Goal: Information Seeking & Learning: Learn about a topic

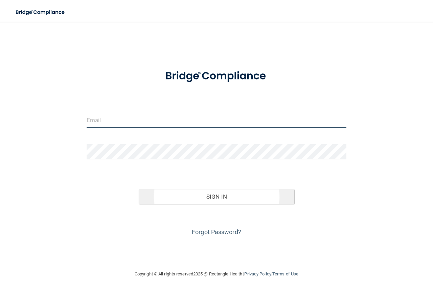
type input "[EMAIL_ADDRESS][DOMAIN_NAME]"
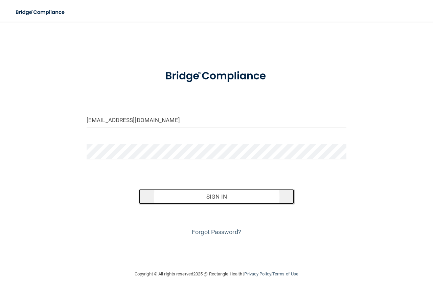
click at [189, 197] on button "Sign In" at bounding box center [217, 196] width 156 height 15
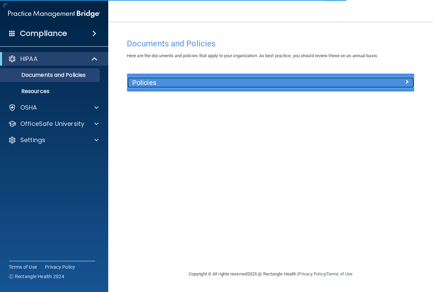
click at [192, 86] on h5 "Policies" at bounding box center [234, 82] width 205 height 7
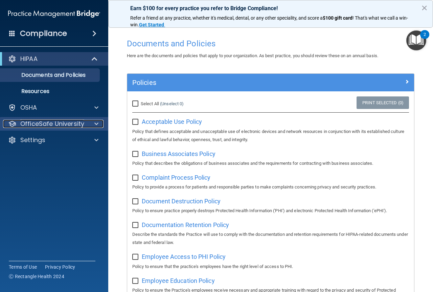
click at [53, 122] on p "OfficeSafe University" at bounding box center [52, 124] width 64 height 8
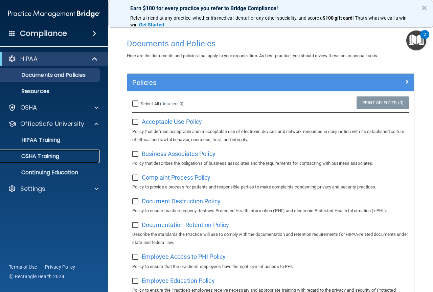
click at [46, 155] on p "OSHA Training" at bounding box center [31, 156] width 55 height 7
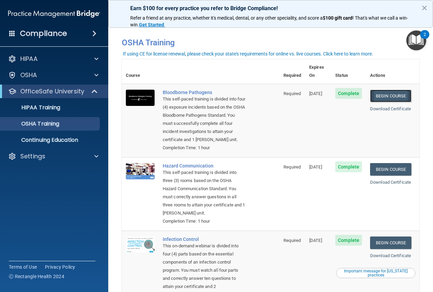
click at [377, 90] on link "Begin Course" at bounding box center [390, 96] width 41 height 13
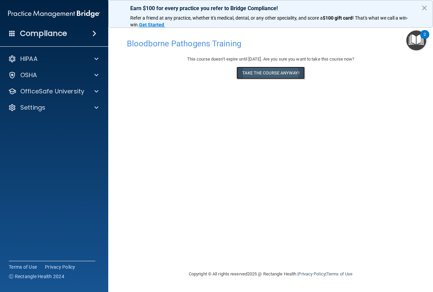
click at [294, 72] on button "Take the course anyway!" at bounding box center [271, 73] width 68 height 13
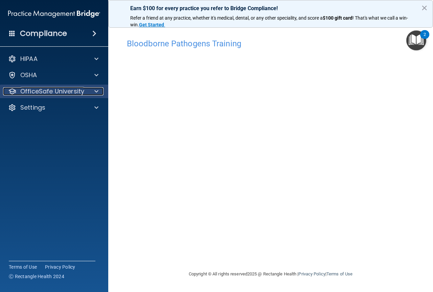
click at [29, 94] on p "OfficeSafe University" at bounding box center [52, 91] width 64 height 8
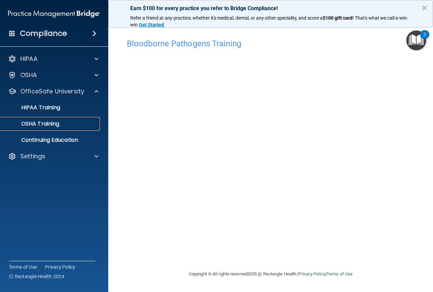
click at [38, 125] on p "OSHA Training" at bounding box center [31, 123] width 55 height 7
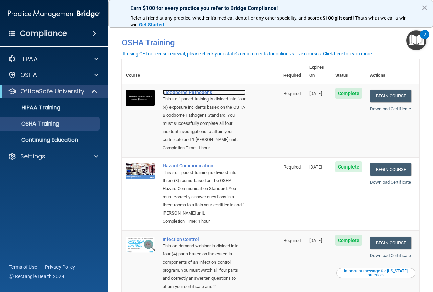
click at [188, 90] on div "Bloodborne Pathogens" at bounding box center [204, 92] width 83 height 5
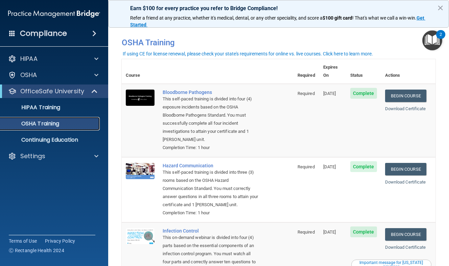
click at [49, 124] on p "OSHA Training" at bounding box center [31, 123] width 55 height 7
click at [50, 113] on link "HIPAA Training" at bounding box center [46, 108] width 107 height 14
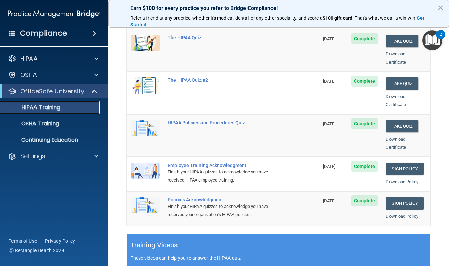
scroll to position [102, 0]
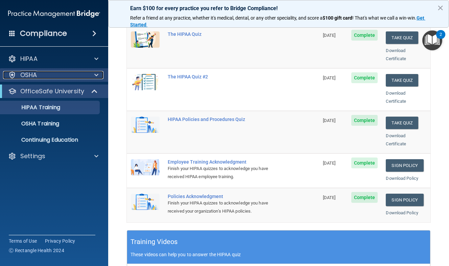
click at [43, 78] on div "OSHA" at bounding box center [45, 75] width 84 height 8
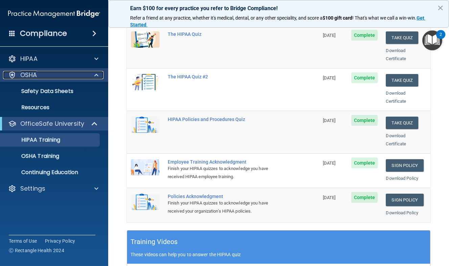
click at [53, 77] on div "OSHA" at bounding box center [45, 75] width 84 height 8
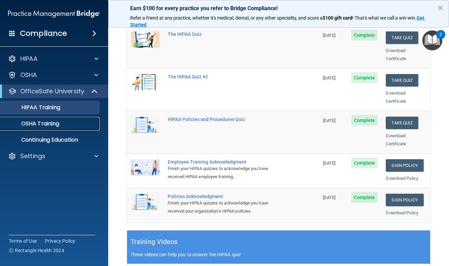
click at [58, 123] on p "OSHA Training" at bounding box center [31, 123] width 55 height 7
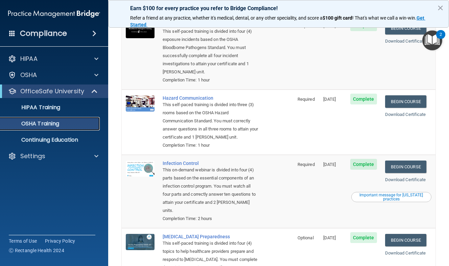
scroll to position [102, 0]
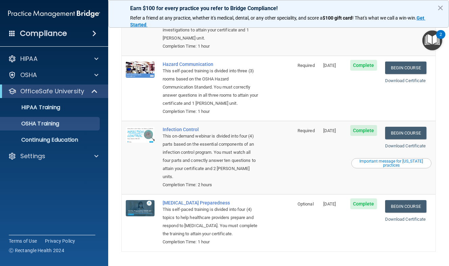
click at [56, 35] on h4 "Compliance" at bounding box center [43, 33] width 47 height 9
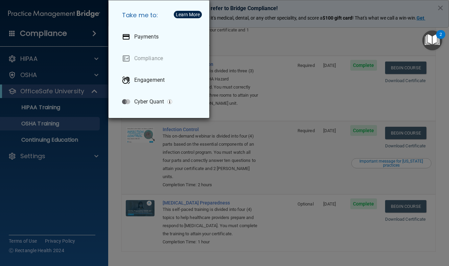
click at [69, 70] on div "Take me to: Payments Compliance Engagement Cyber Quant" at bounding box center [224, 133] width 449 height 266
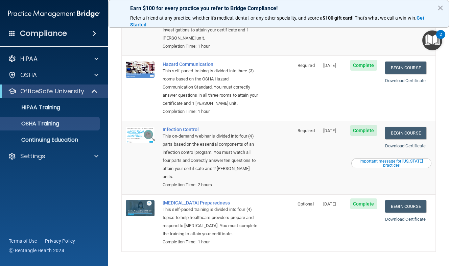
click at [18, 31] on div "Compliance" at bounding box center [54, 33] width 108 height 15
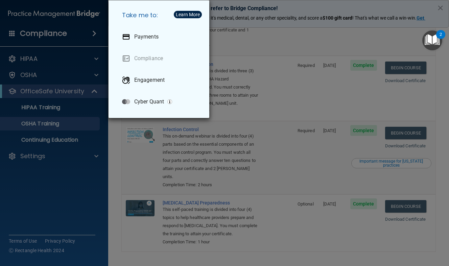
click at [20, 58] on div "Take me to: Payments Compliance Engagement Cyber Quant" at bounding box center [224, 133] width 449 height 266
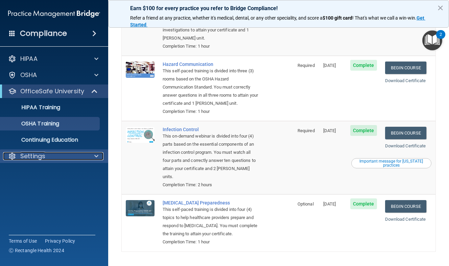
click at [42, 157] on p "Settings" at bounding box center [32, 156] width 25 height 8
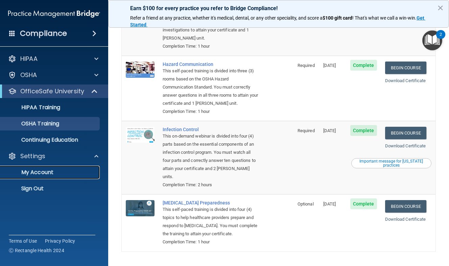
click at [42, 171] on p "My Account" at bounding box center [50, 172] width 92 height 7
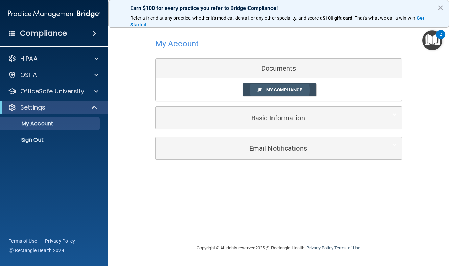
click at [270, 89] on span "My Compliance" at bounding box center [285, 89] width 36 height 5
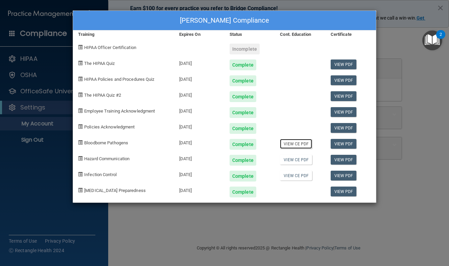
click at [297, 146] on link "View CE PDF" at bounding box center [296, 144] width 32 height 10
click at [299, 160] on link "View CE PDF" at bounding box center [296, 160] width 32 height 10
click at [302, 176] on link "View CE PDF" at bounding box center [296, 176] width 32 height 10
click at [292, 146] on link "View CE PDF" at bounding box center [296, 144] width 32 height 10
click at [388, 48] on div "Baylee Mink's Compliance Training Expires On Status Cont. Education Certificate…" at bounding box center [224, 133] width 449 height 266
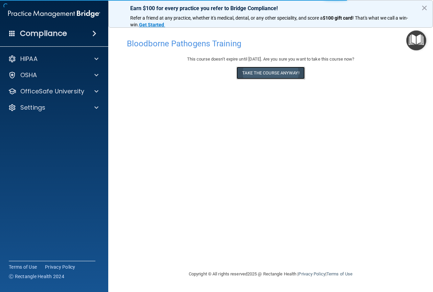
click at [264, 76] on button "Take the course anyway!" at bounding box center [271, 73] width 68 height 13
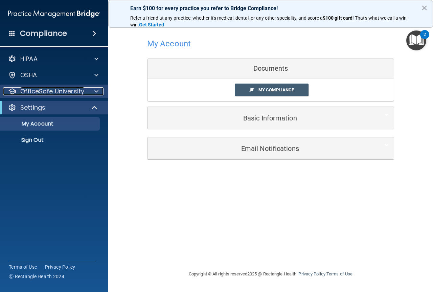
click at [43, 90] on p "OfficeSafe University" at bounding box center [52, 91] width 64 height 8
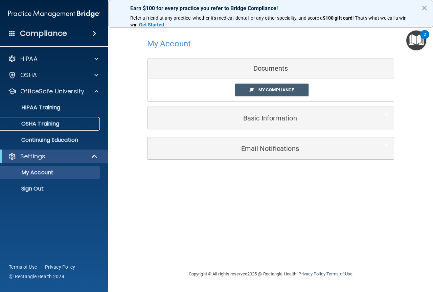
click at [42, 122] on p "OSHA Training" at bounding box center [31, 123] width 55 height 7
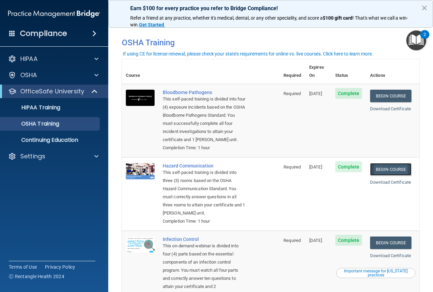
click at [379, 167] on link "Begin Course" at bounding box center [390, 169] width 41 height 13
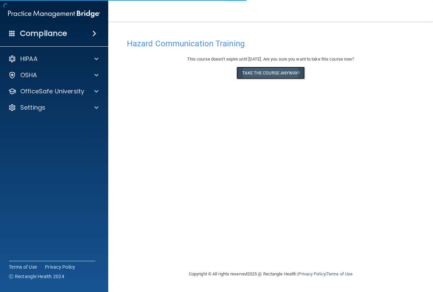
click at [242, 76] on button "Take the course anyway!" at bounding box center [271, 73] width 68 height 13
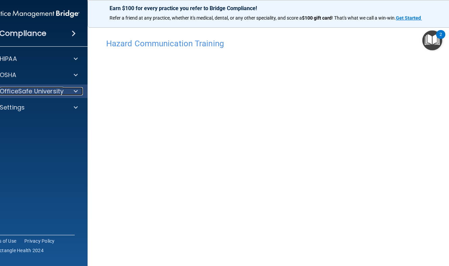
click at [19, 93] on p "OfficeSafe University" at bounding box center [32, 91] width 64 height 8
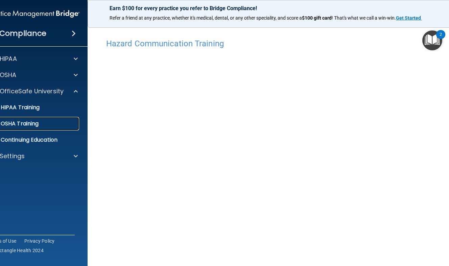
click at [23, 126] on p "OSHA Training" at bounding box center [11, 123] width 55 height 7
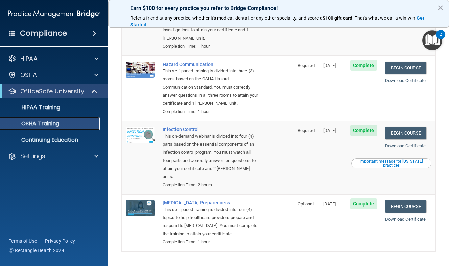
scroll to position [124, 0]
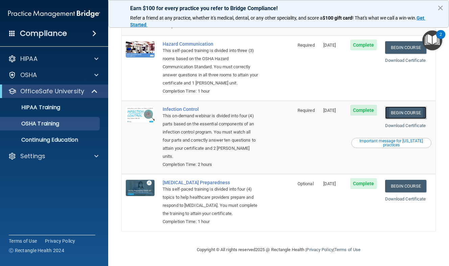
click at [405, 107] on link "Begin Course" at bounding box center [405, 113] width 41 height 13
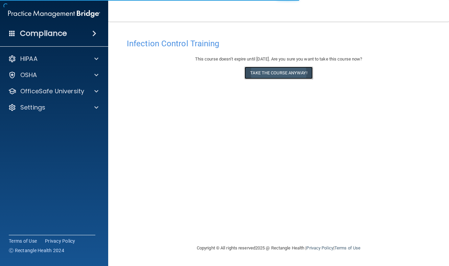
click at [265, 76] on button "Take the course anyway!" at bounding box center [279, 73] width 68 height 13
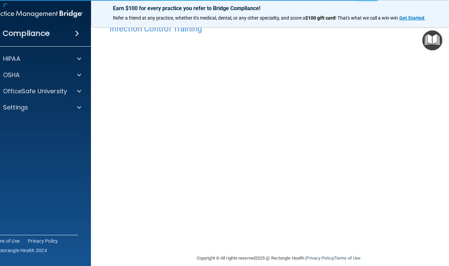
scroll to position [23, 0]
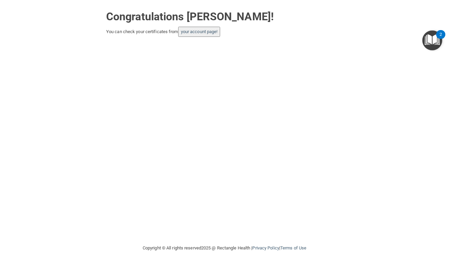
click at [193, 41] on div "Congratulations [PERSON_NAME]! You can check your certificates from your accoun…" at bounding box center [225, 122] width 422 height 231
click at [193, 36] on button "your account page!" at bounding box center [199, 32] width 42 height 10
click at [194, 32] on link "your account page!" at bounding box center [199, 31] width 37 height 5
